Goal: Transaction & Acquisition: Subscribe to service/newsletter

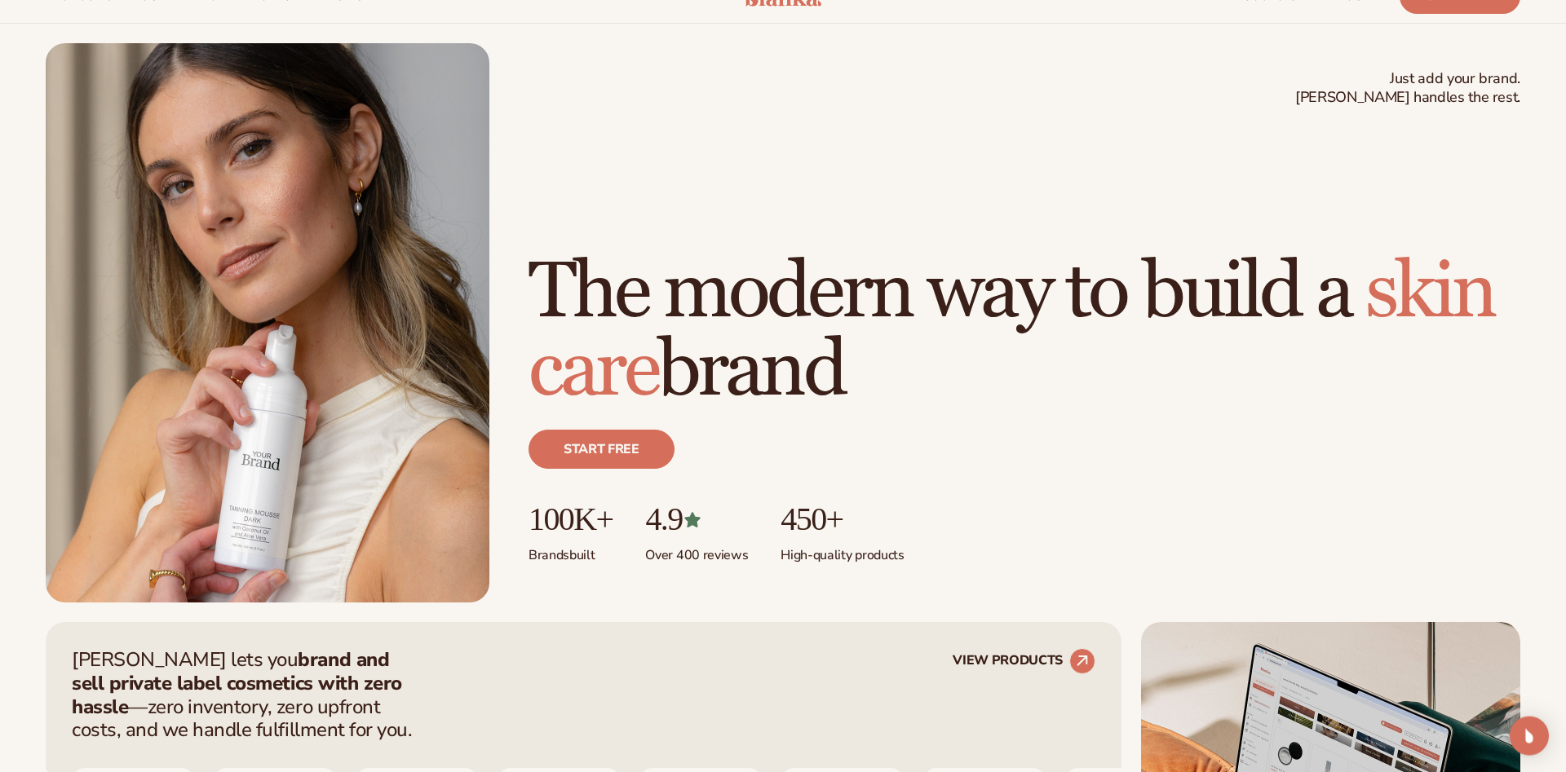
scroll to position [83, 0]
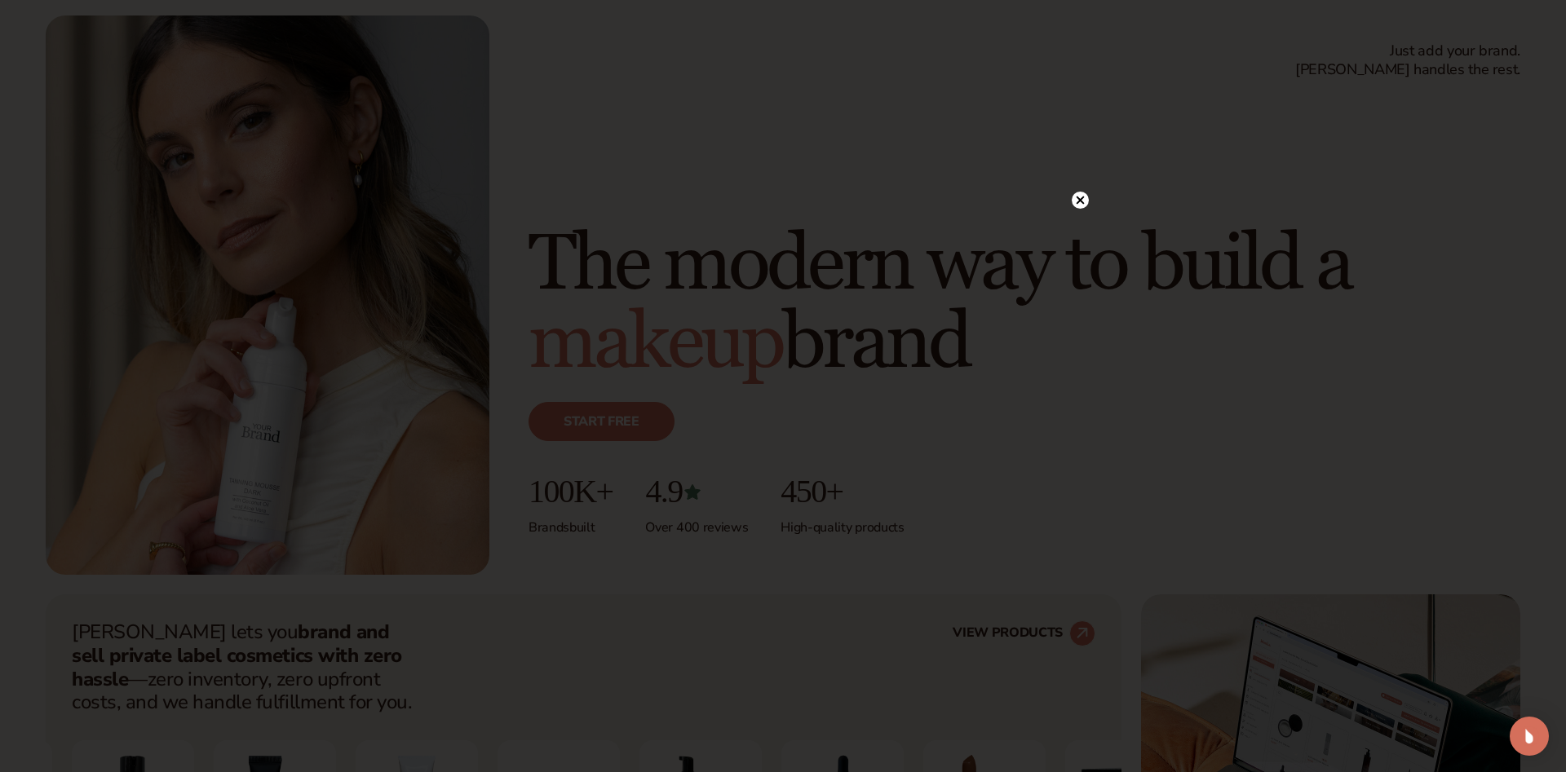
click at [1081, 202] on icon at bounding box center [1081, 201] width 8 height 8
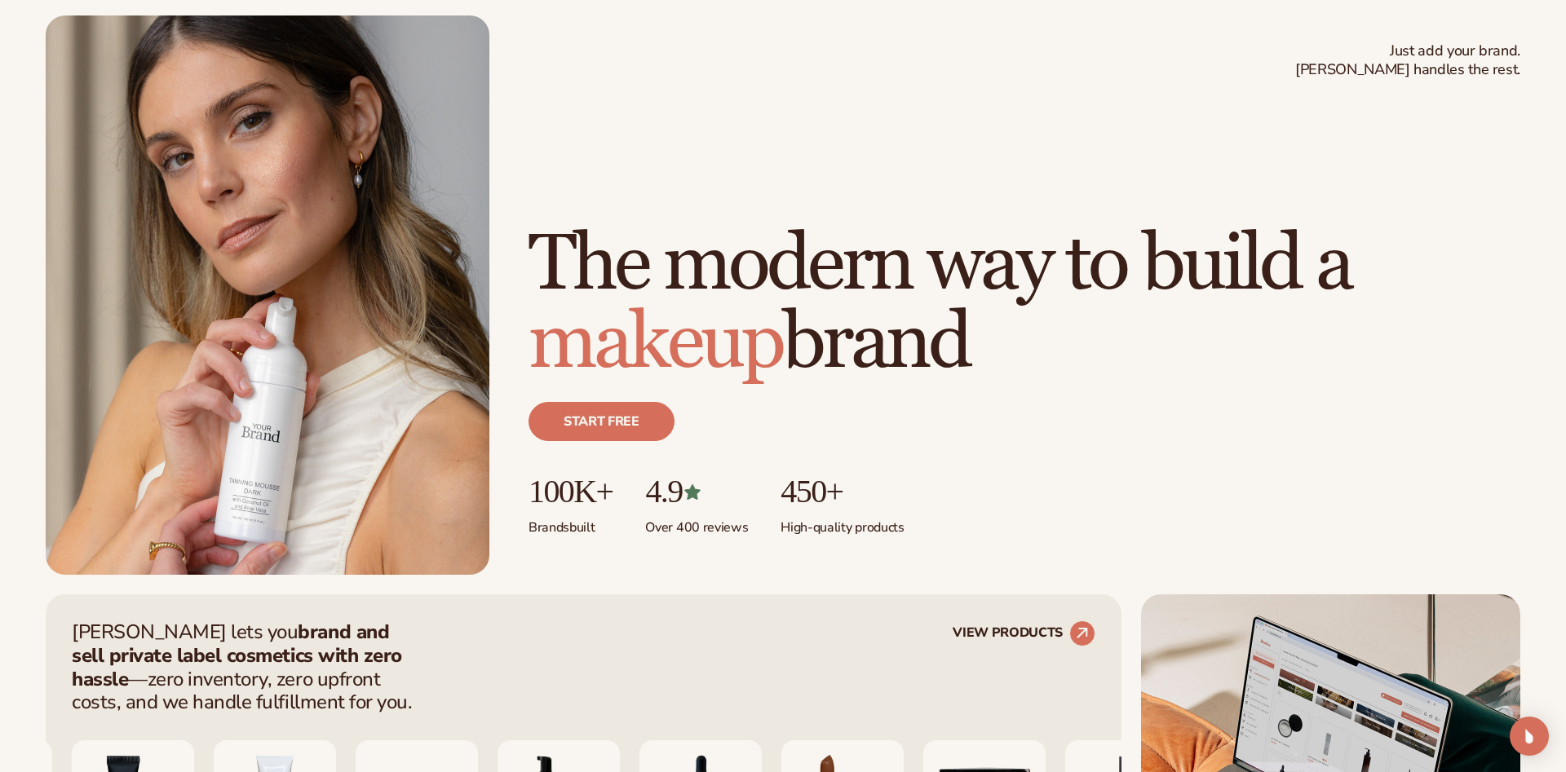
drag, startPoint x: 1118, startPoint y: 214, endPoint x: 1139, endPoint y: 236, distance: 29.4
click at [1121, 226] on h1 "The modern way to build a makeup brand" at bounding box center [1024, 304] width 992 height 157
click at [1142, 238] on h1 "The modern way to build a makeup brand" at bounding box center [1024, 304] width 992 height 157
click at [1138, 232] on h1 "The modern way to build a makeup brand" at bounding box center [1024, 304] width 992 height 157
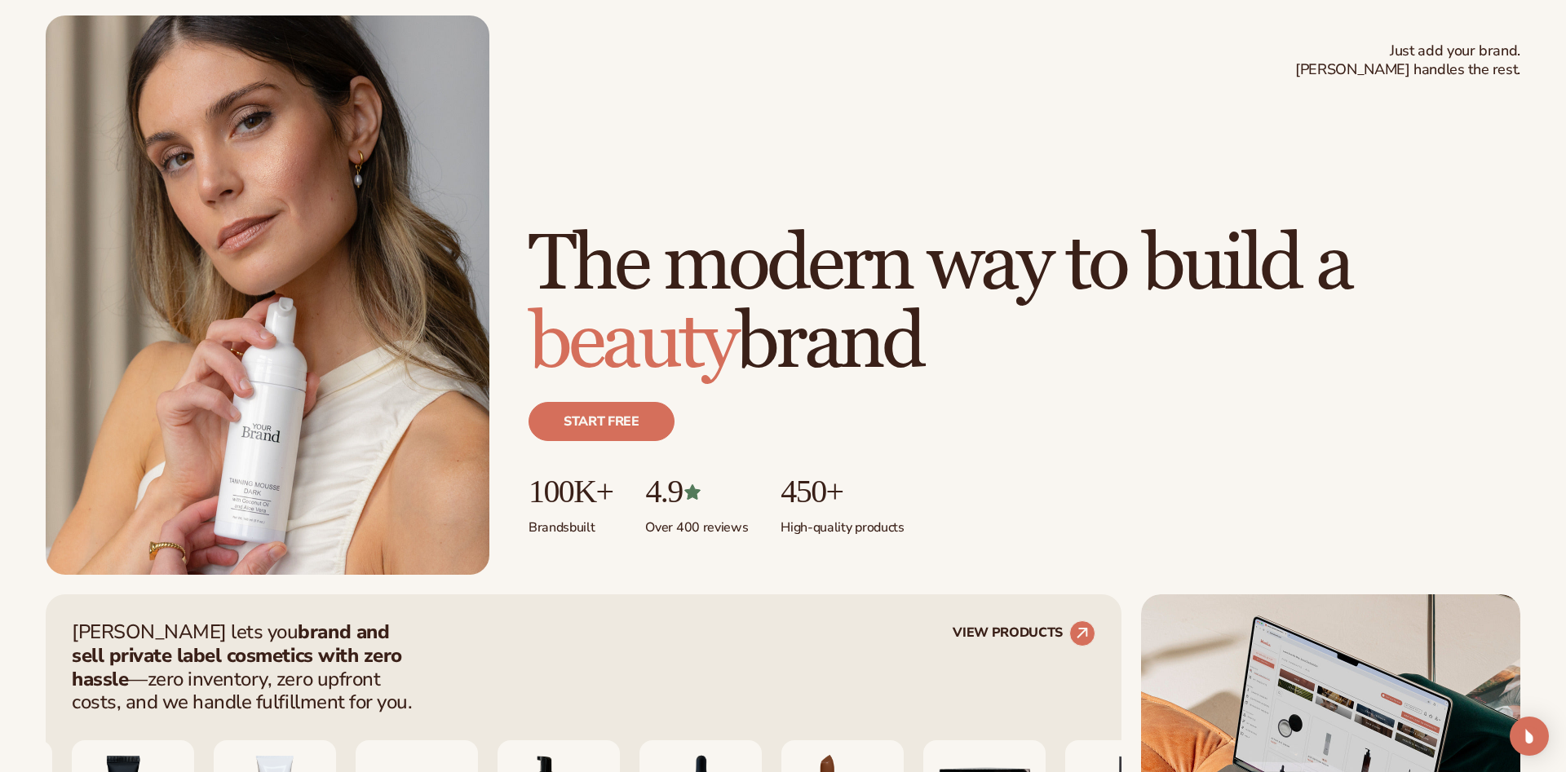
click at [1149, 243] on h1 "The modern way to build a beauty brand" at bounding box center [1024, 304] width 992 height 157
click at [1126, 233] on h1 "The modern way to build a beauty brand" at bounding box center [1024, 304] width 992 height 157
click at [1152, 268] on h1 "The modern way to build a beauty brand" at bounding box center [1024, 304] width 992 height 157
click at [1134, 238] on h1 "The modern way to build a beauty brand" at bounding box center [1024, 304] width 992 height 157
click at [1147, 244] on h1 "The modern way to build a beauty brand" at bounding box center [1024, 304] width 992 height 157
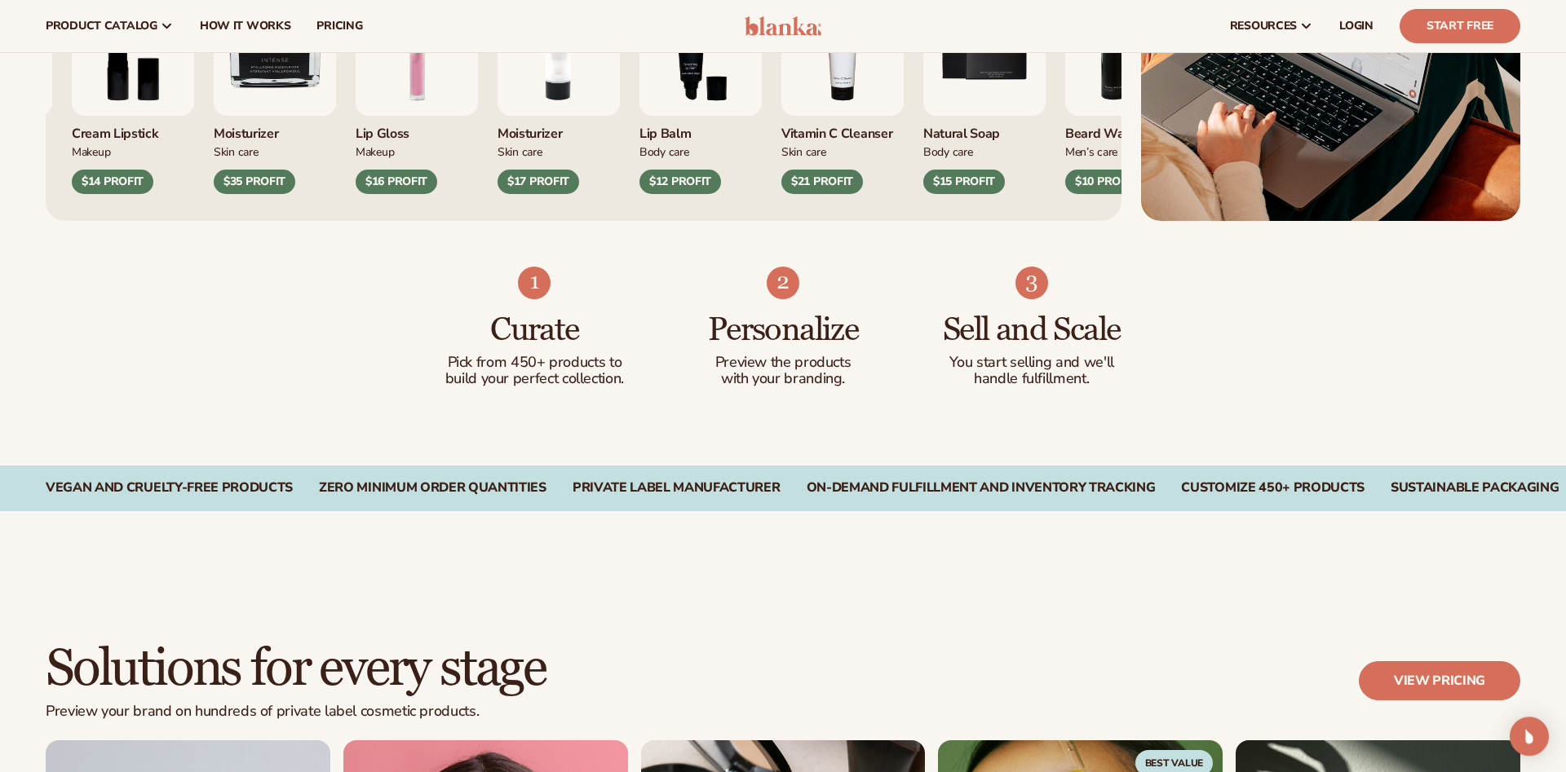
scroll to position [749, 0]
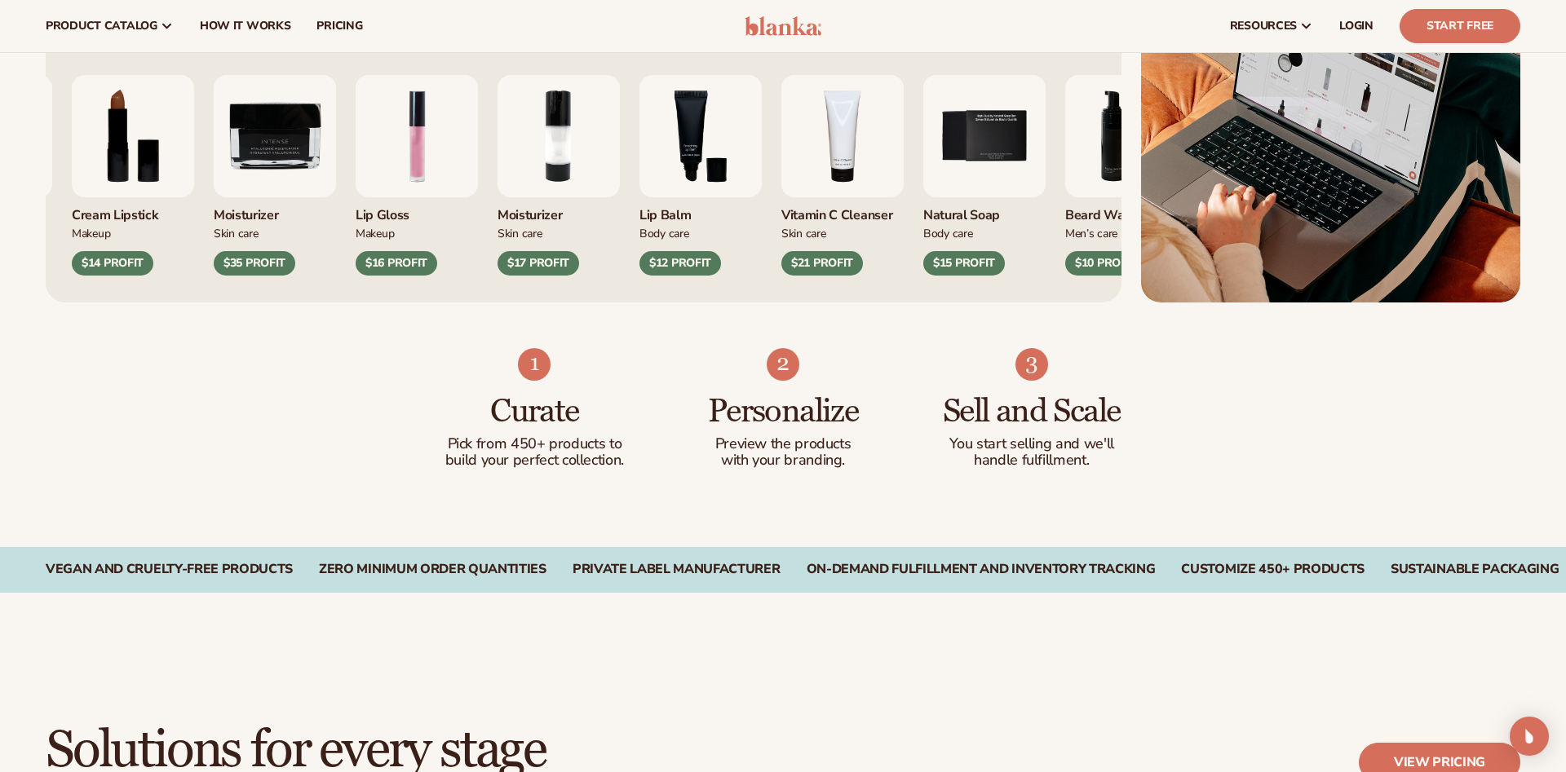
click at [443, 167] on img "1 / 9" at bounding box center [417, 136] width 122 height 122
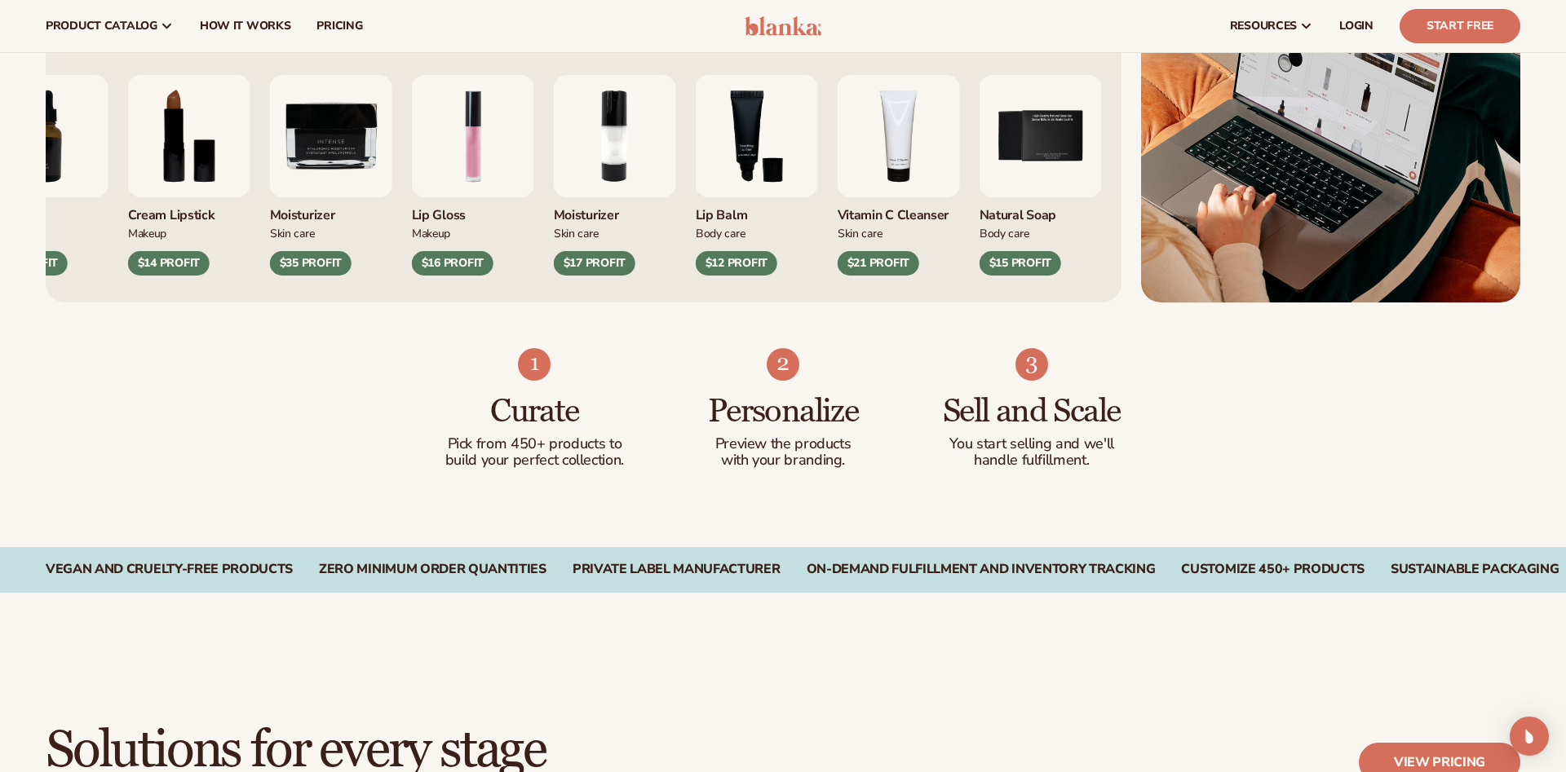
click at [467, 150] on img "1 / 9" at bounding box center [473, 136] width 122 height 122
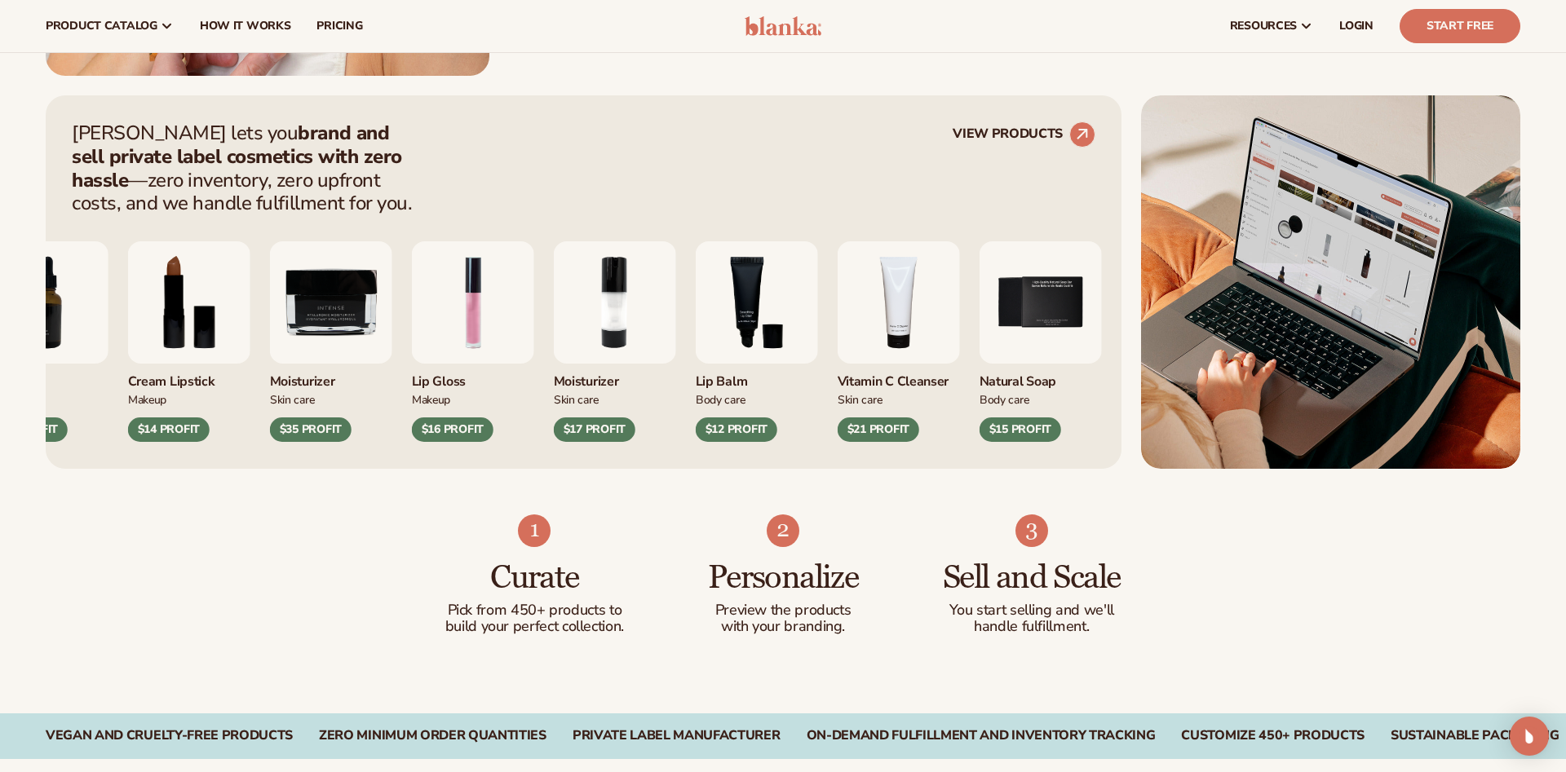
click at [485, 274] on img "1 / 9" at bounding box center [473, 302] width 122 height 122
click at [486, 301] on img "1 / 9" at bounding box center [473, 302] width 122 height 122
click at [1072, 129] on circle at bounding box center [1082, 135] width 36 height 36
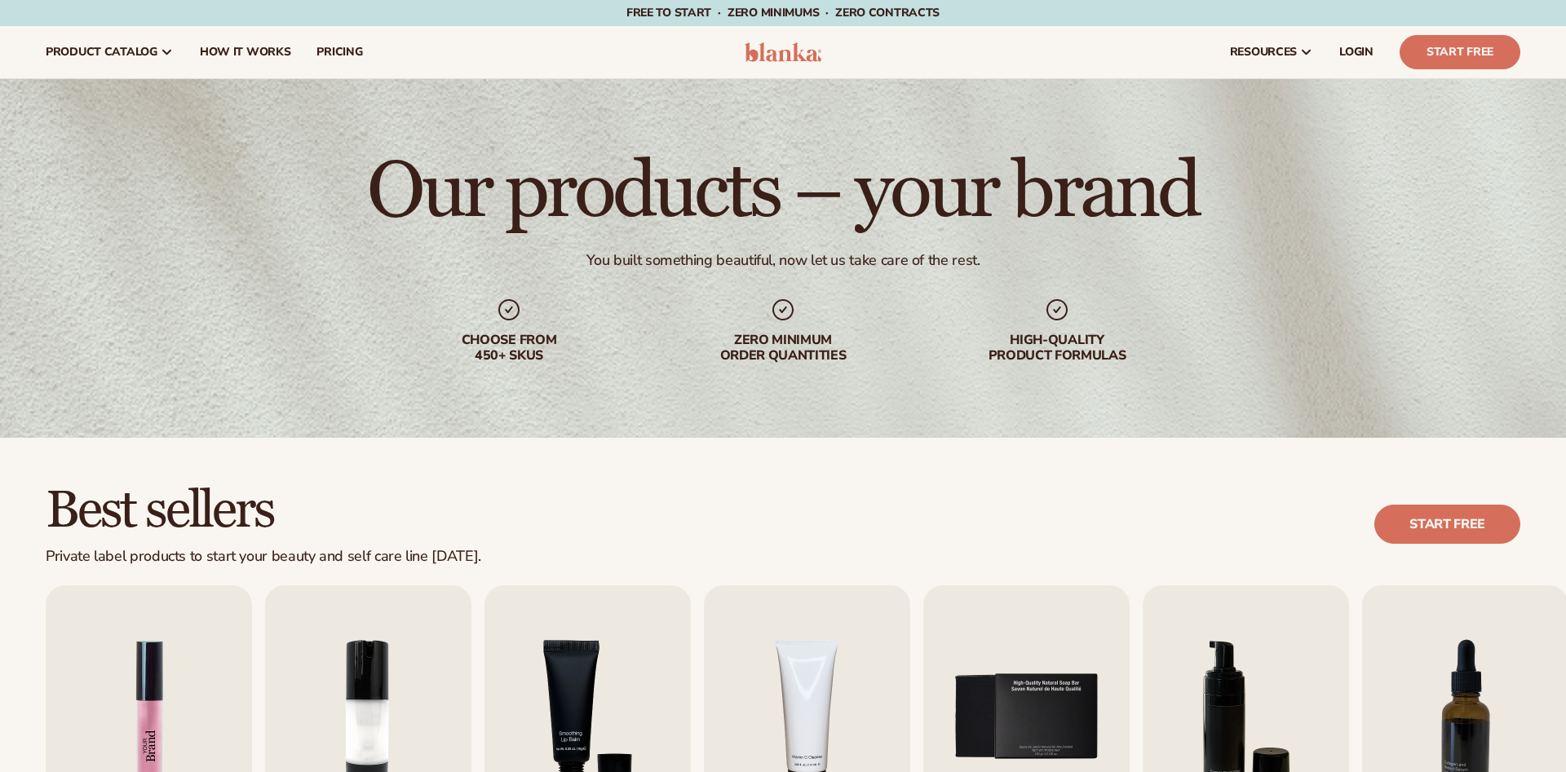
scroll to position [333, 0]
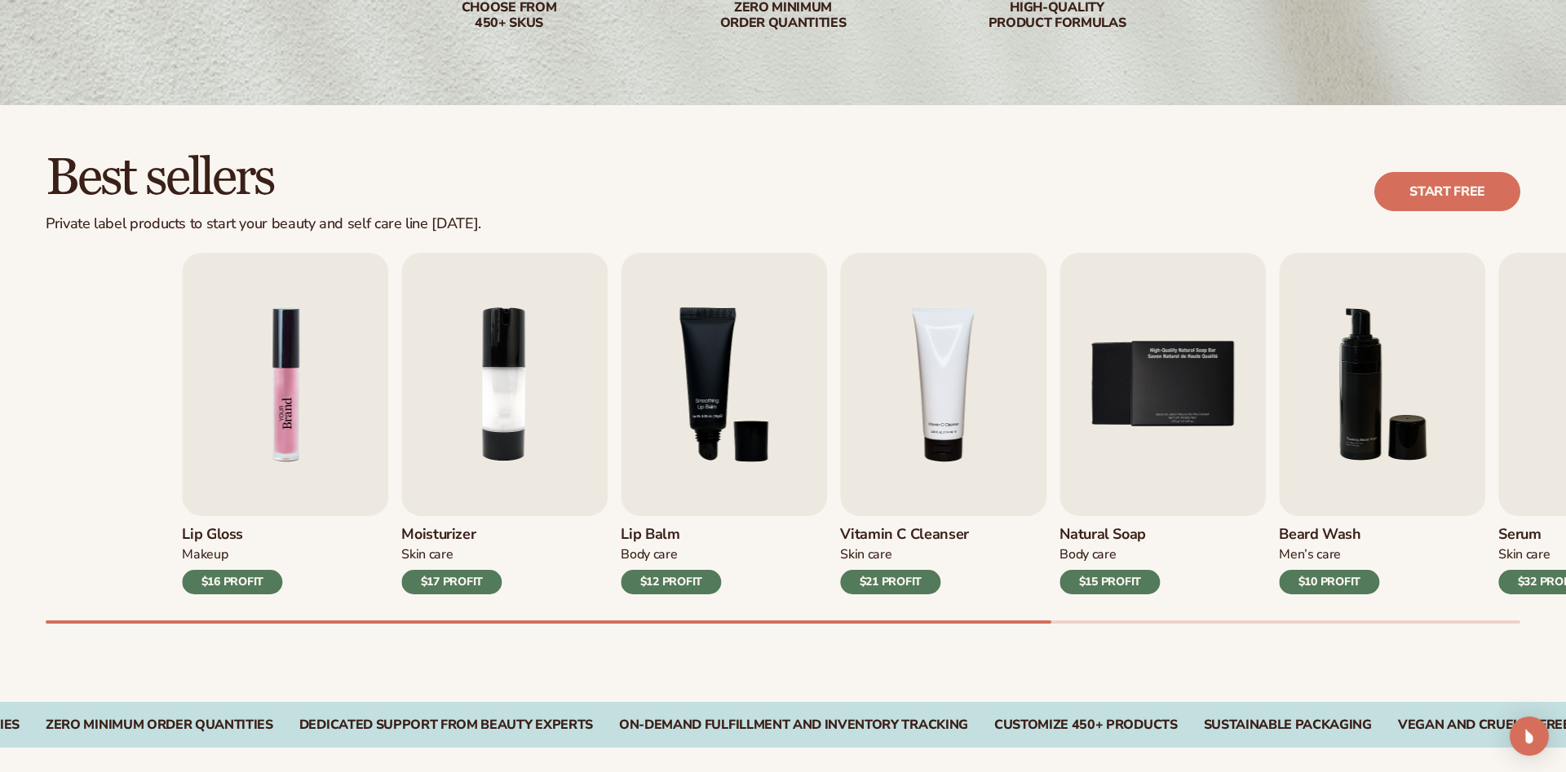
click at [422, 210] on div "Best sellers Private label products to start your beauty and self care line tod…" at bounding box center [783, 403] width 1566 height 597
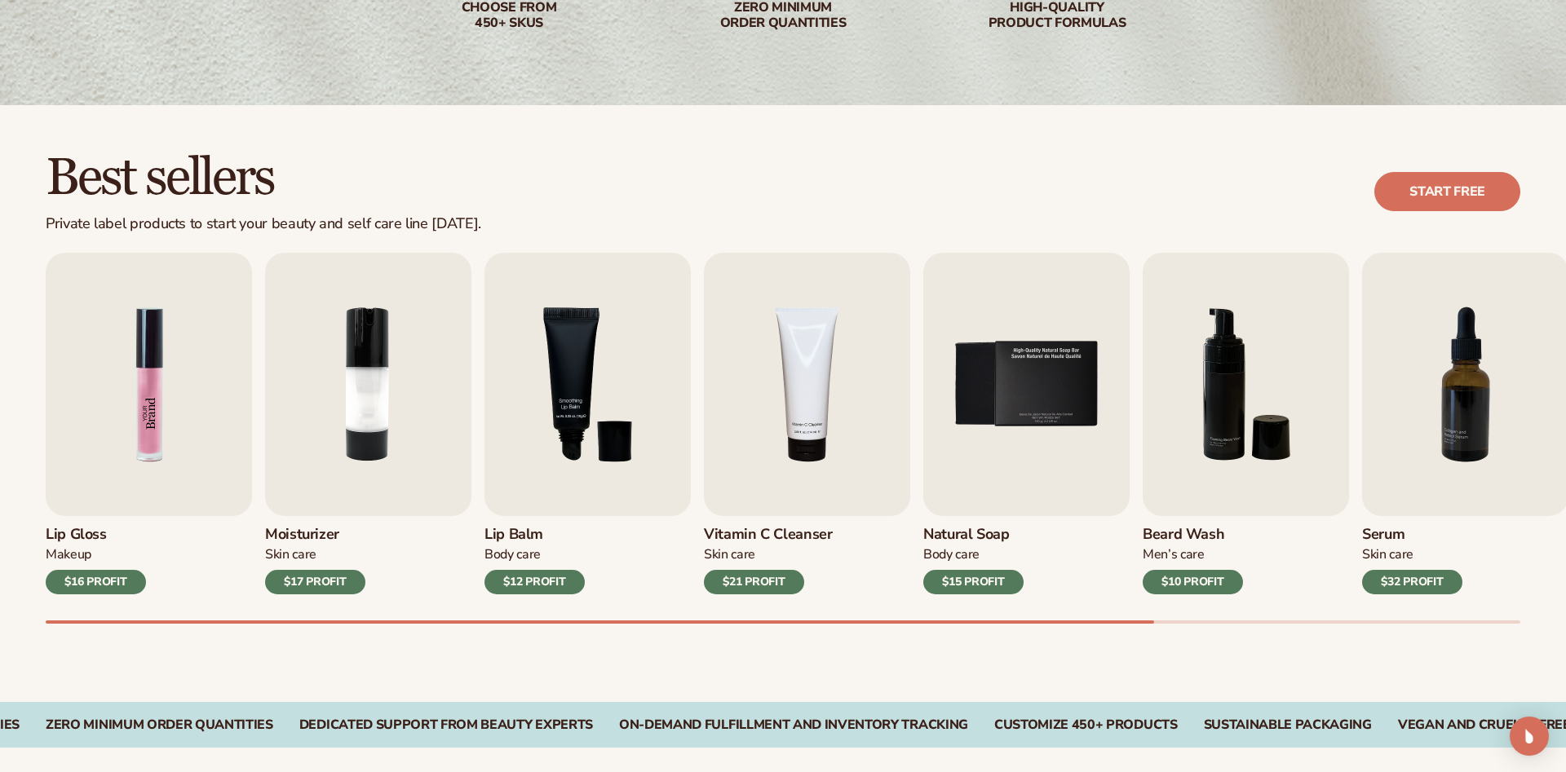
click at [98, 348] on img "1 / 9" at bounding box center [149, 384] width 206 height 263
click at [139, 374] on img "1 / 9" at bounding box center [149, 384] width 206 height 263
click at [152, 465] on img "1 / 9" at bounding box center [149, 384] width 206 height 263
click at [120, 379] on img "1 / 9" at bounding box center [149, 384] width 206 height 263
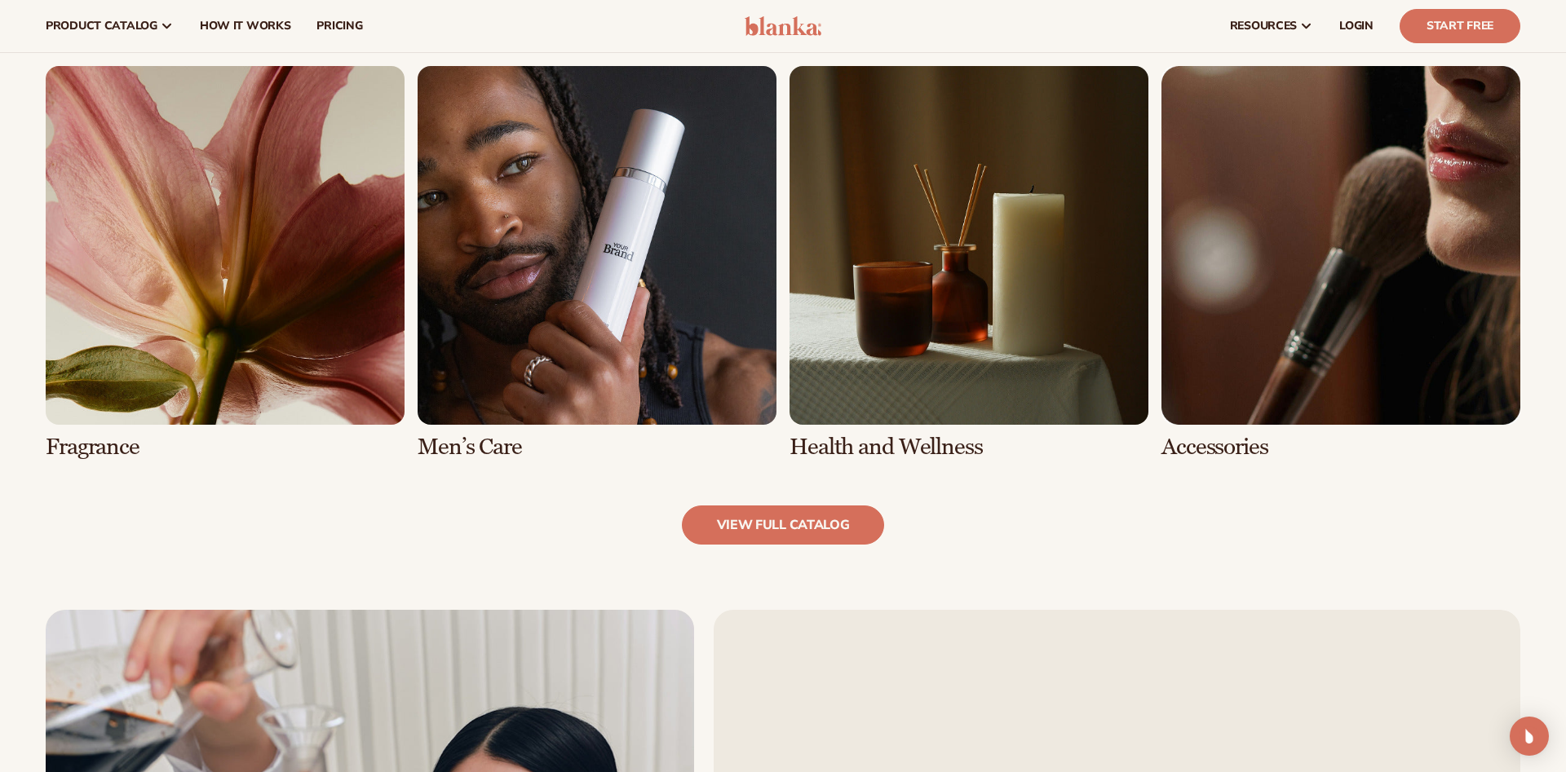
scroll to position [1414, 0]
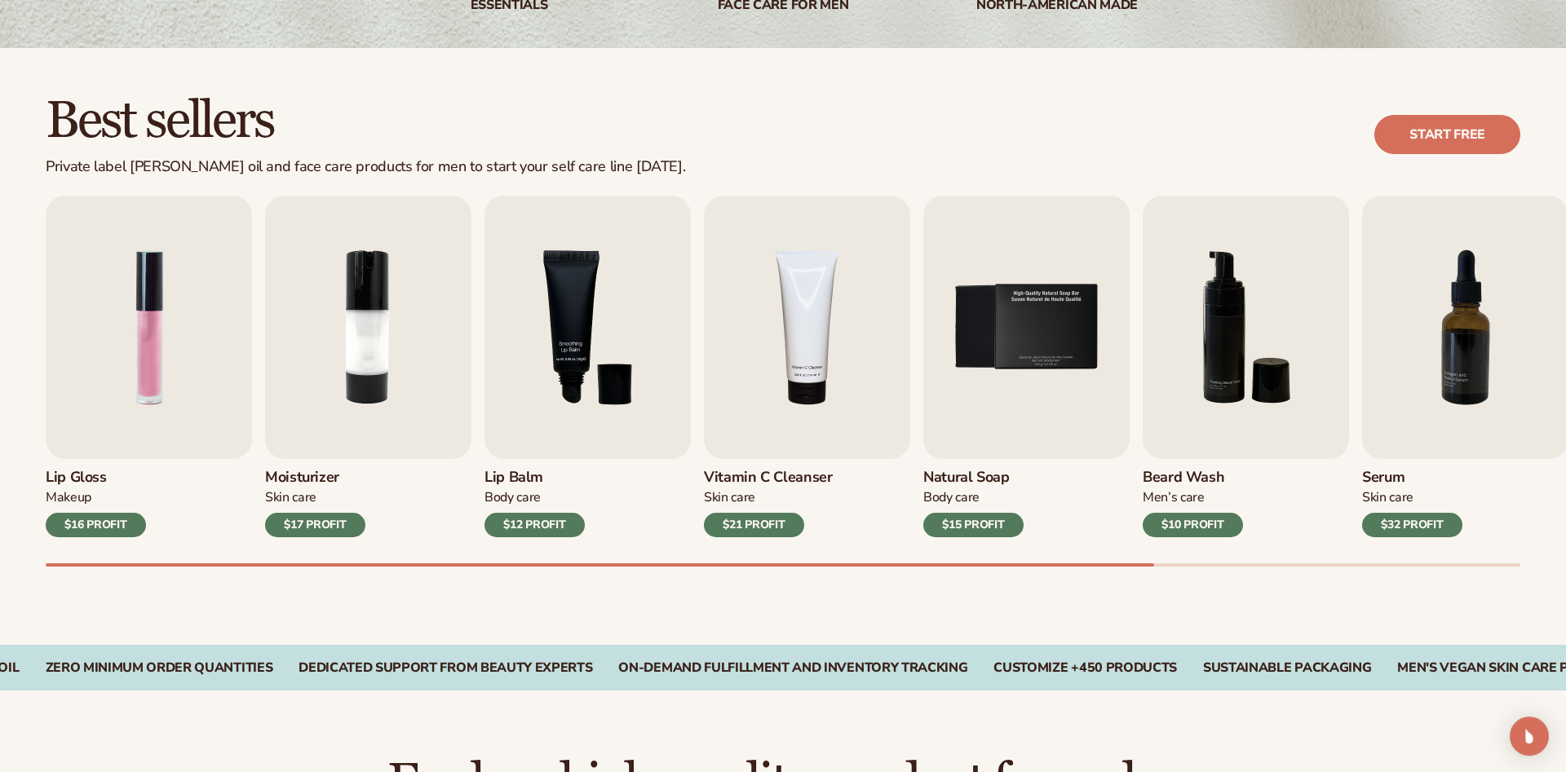
scroll to position [416, 0]
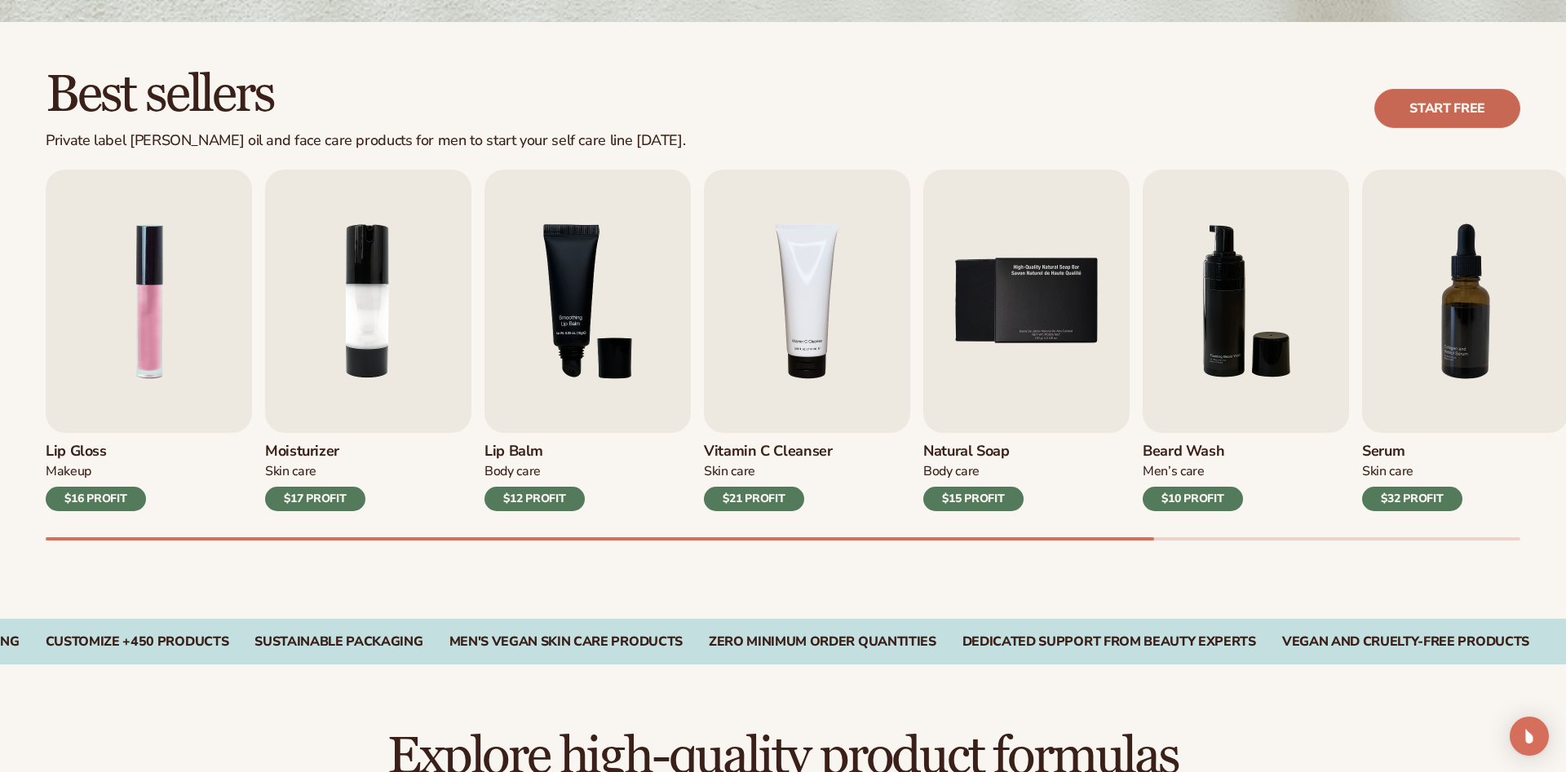
click at [1405, 97] on link "Start free" at bounding box center [1447, 108] width 146 height 39
